Goal: Task Accomplishment & Management: Manage account settings

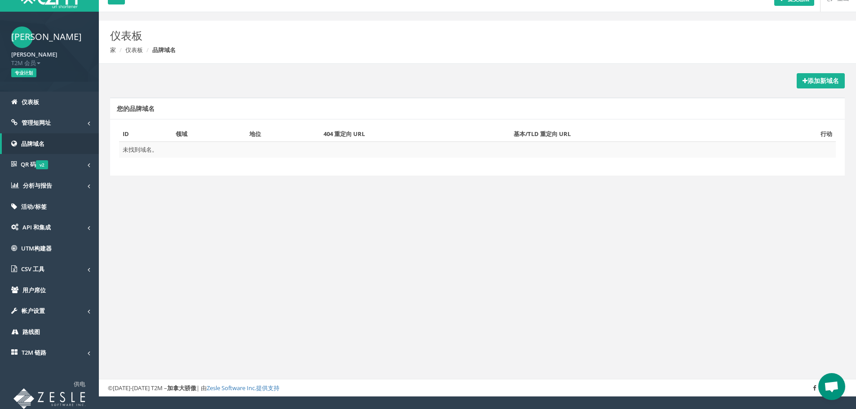
scroll to position [30, 0]
click at [36, 120] on font "管理短网址" at bounding box center [36, 123] width 29 height 8
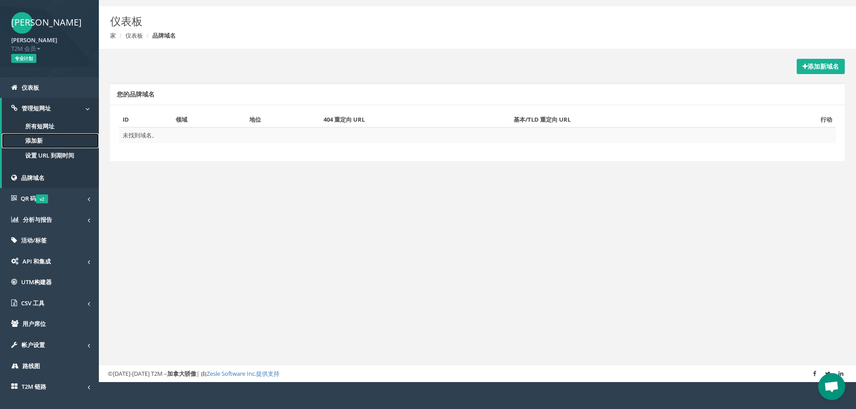
click at [38, 145] on font "添加新" at bounding box center [34, 141] width 18 height 8
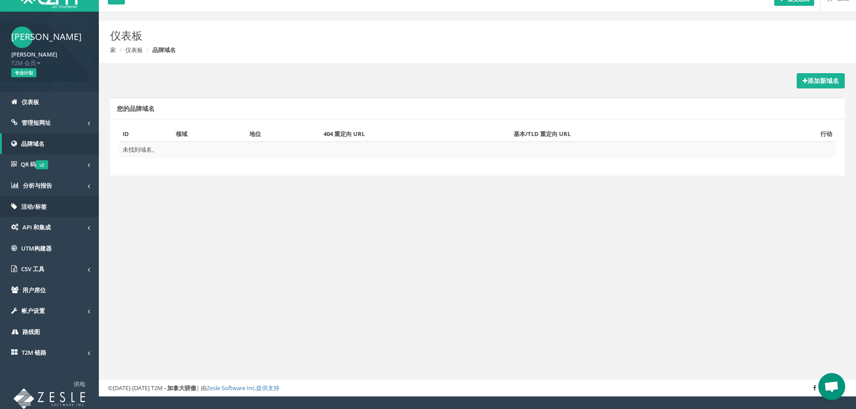
scroll to position [30, 0]
click at [58, 229] on link "API 和集成" at bounding box center [49, 227] width 99 height 21
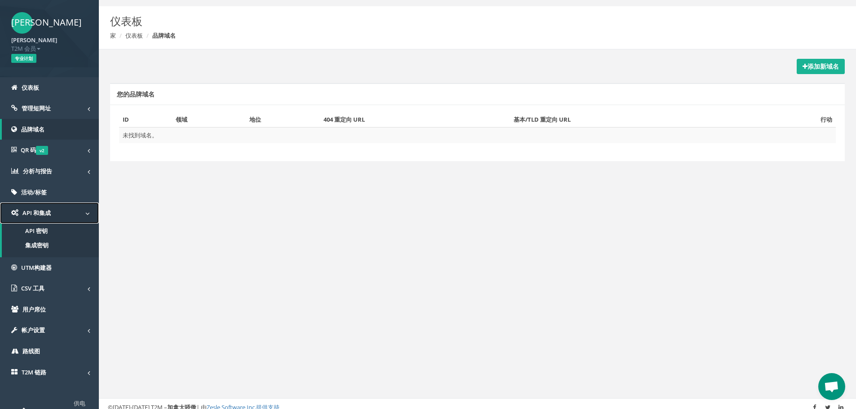
scroll to position [63, 0]
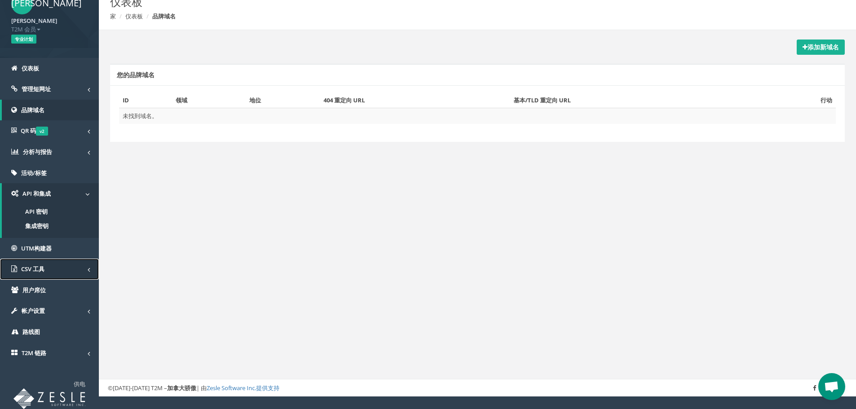
click at [40, 271] on font "CSV 工具" at bounding box center [32, 269] width 23 height 8
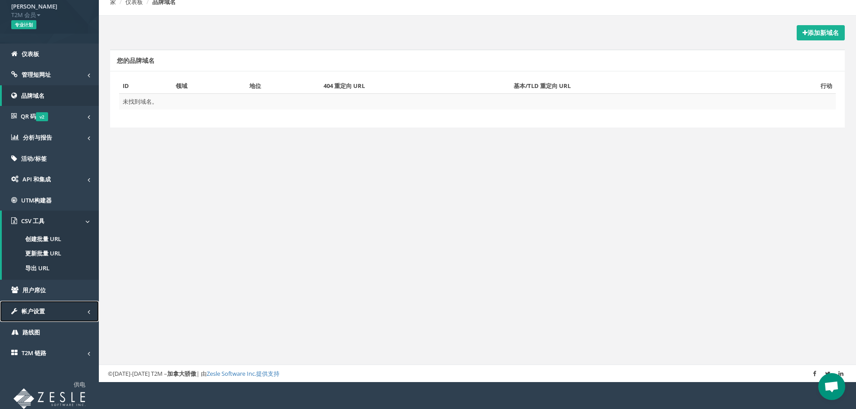
click at [40, 315] on font "帐户设置" at bounding box center [33, 311] width 23 height 8
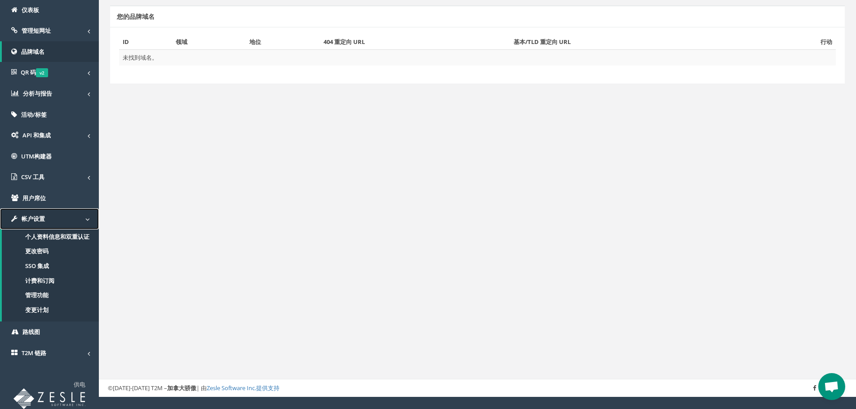
scroll to position [122, 0]
click at [60, 355] on link "T2M 链路" at bounding box center [49, 353] width 99 height 21
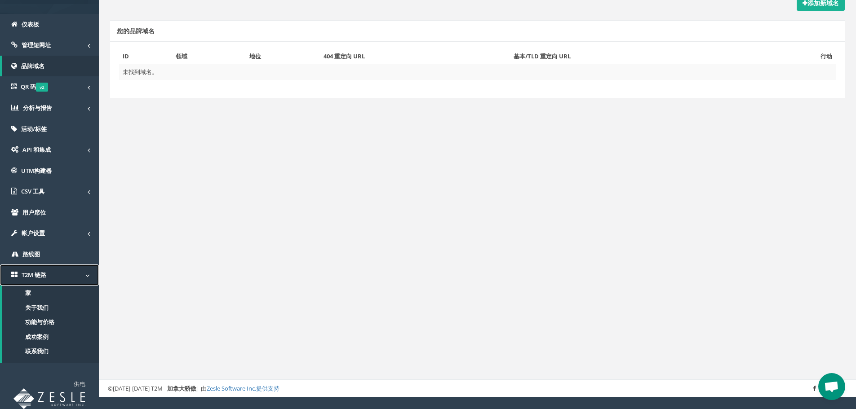
scroll to position [107, 0]
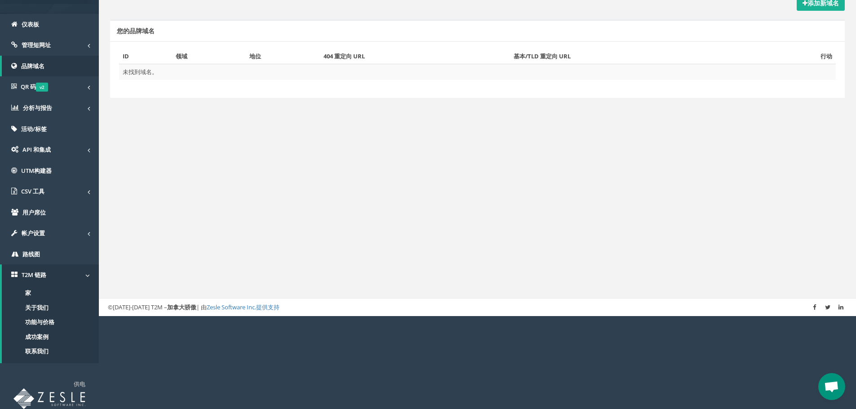
click at [176, 316] on html "汪克斯 王晓 T2M 会员 登出 专业计划 仪表板 管理短网址 所有短网址 添加新 QR 码" at bounding box center [428, 111] width 856 height 409
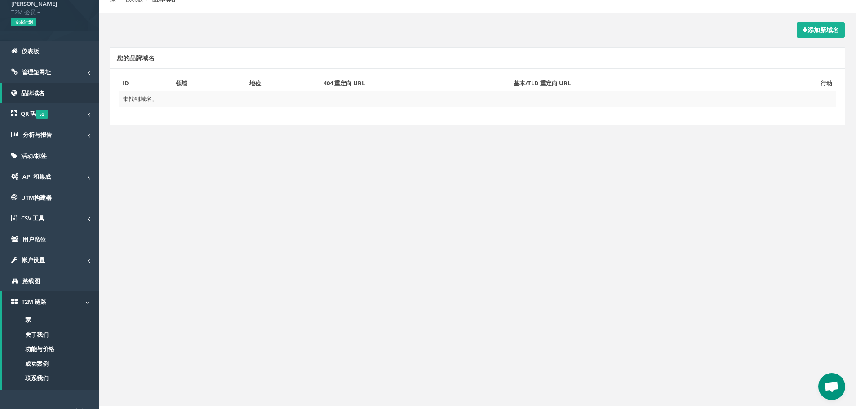
scroll to position [0, 0]
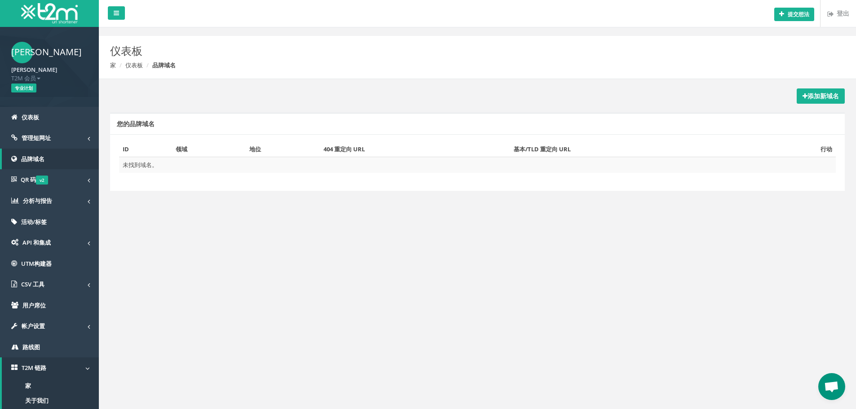
click at [27, 91] on font "专业计划" at bounding box center [24, 88] width 18 height 6
click at [34, 121] on font "仪表板" at bounding box center [31, 117] width 18 height 8
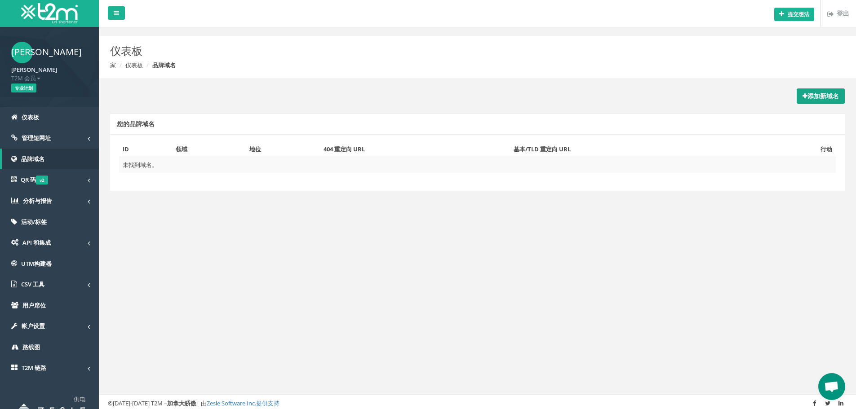
click at [823, 89] on link "添加新域名" at bounding box center [821, 96] width 48 height 15
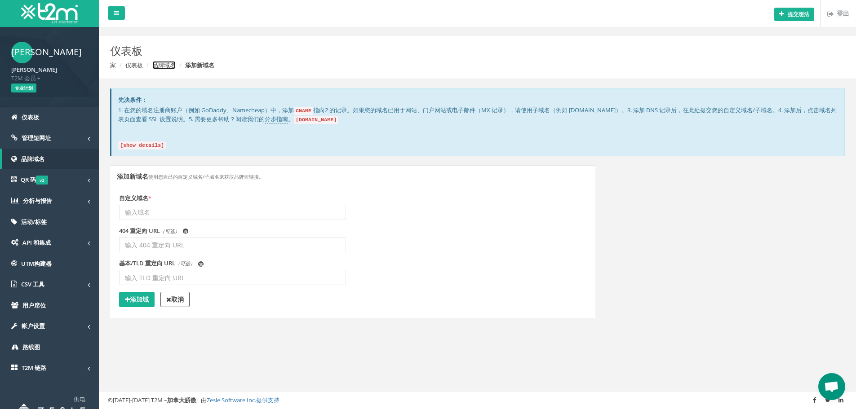
click at [164, 62] on font "品牌域名" at bounding box center [163, 65] width 23 height 8
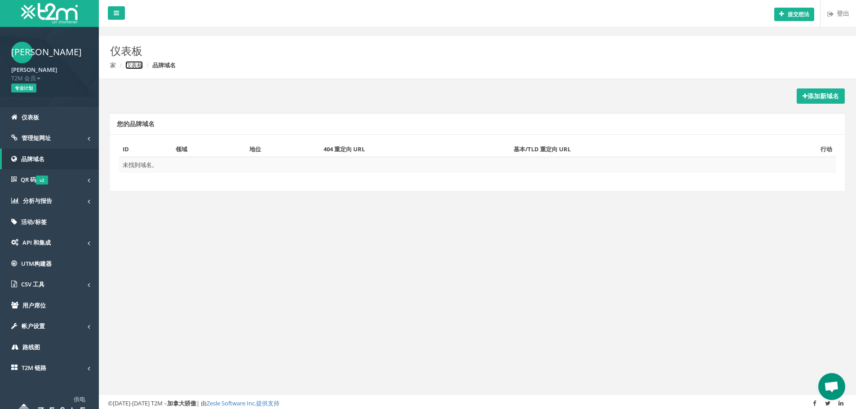
click at [133, 62] on font "仪表板" at bounding box center [134, 65] width 18 height 8
click at [133, 63] on font "仪表板" at bounding box center [134, 65] width 18 height 8
